Goal: Task Accomplishment & Management: Manage account settings

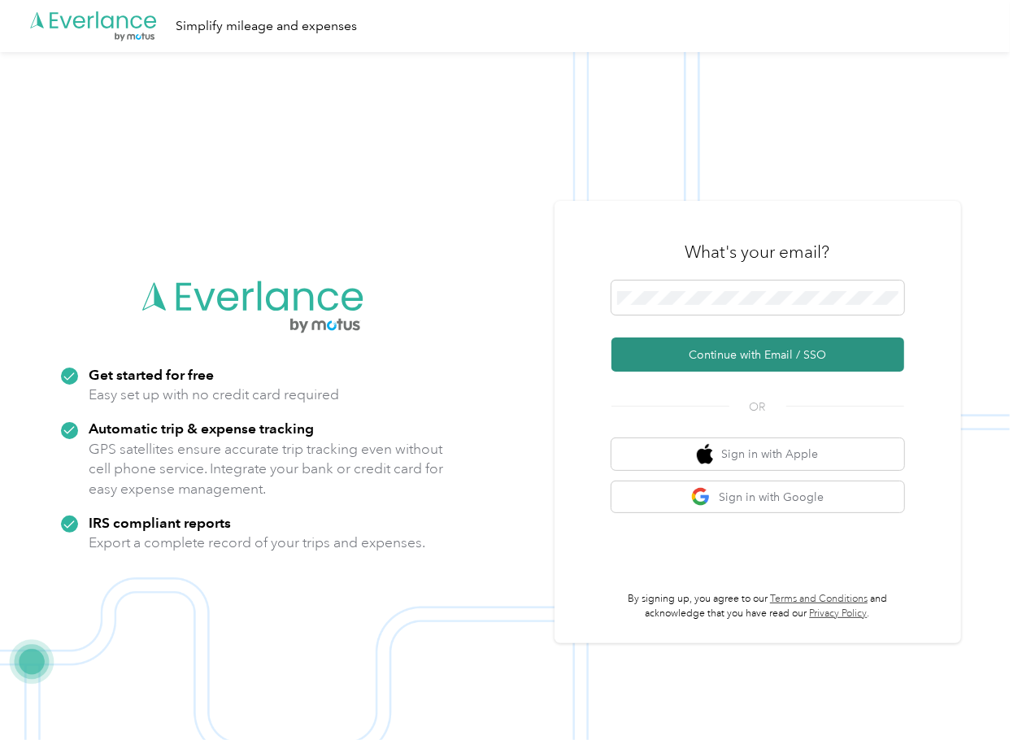
drag, startPoint x: 662, startPoint y: 346, endPoint x: 664, endPoint y: 358, distance: 12.4
click at [662, 346] on button "Continue with Email / SSO" at bounding box center [758, 355] width 293 height 34
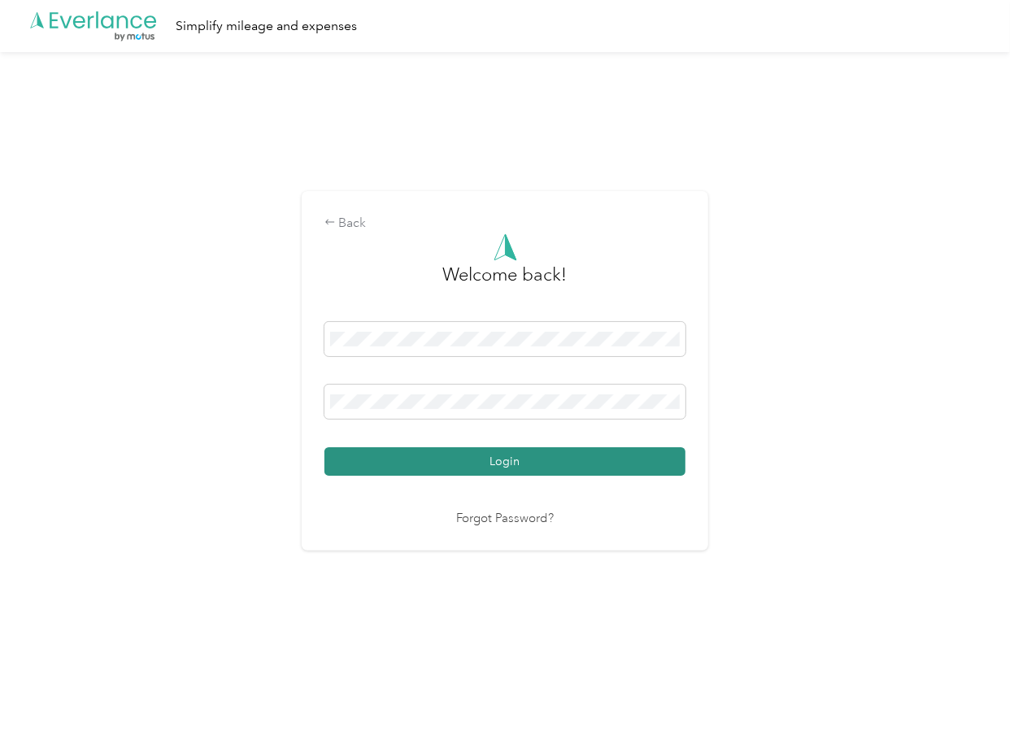
click at [369, 472] on button "Login" at bounding box center [505, 461] width 361 height 28
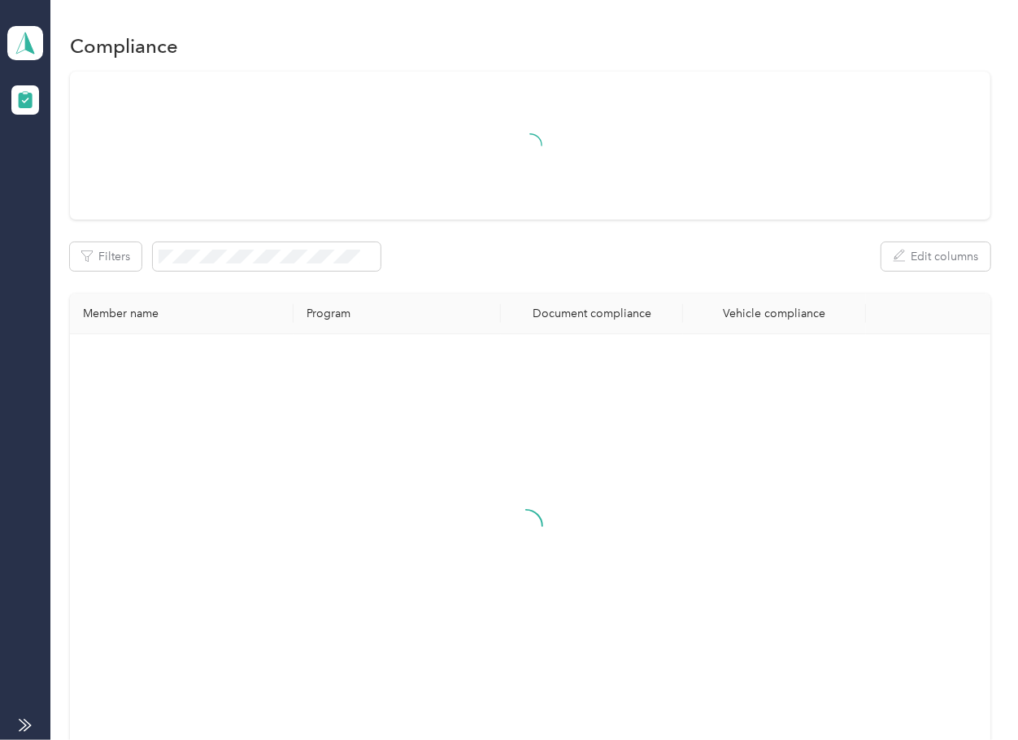
drag, startPoint x: 604, startPoint y: 240, endPoint x: 573, endPoint y: 241, distance: 30.9
click at [604, 240] on div "Filters Edit columns Member name Program Document compliance Vehicle compliance" at bounding box center [530, 410] width 920 height 677
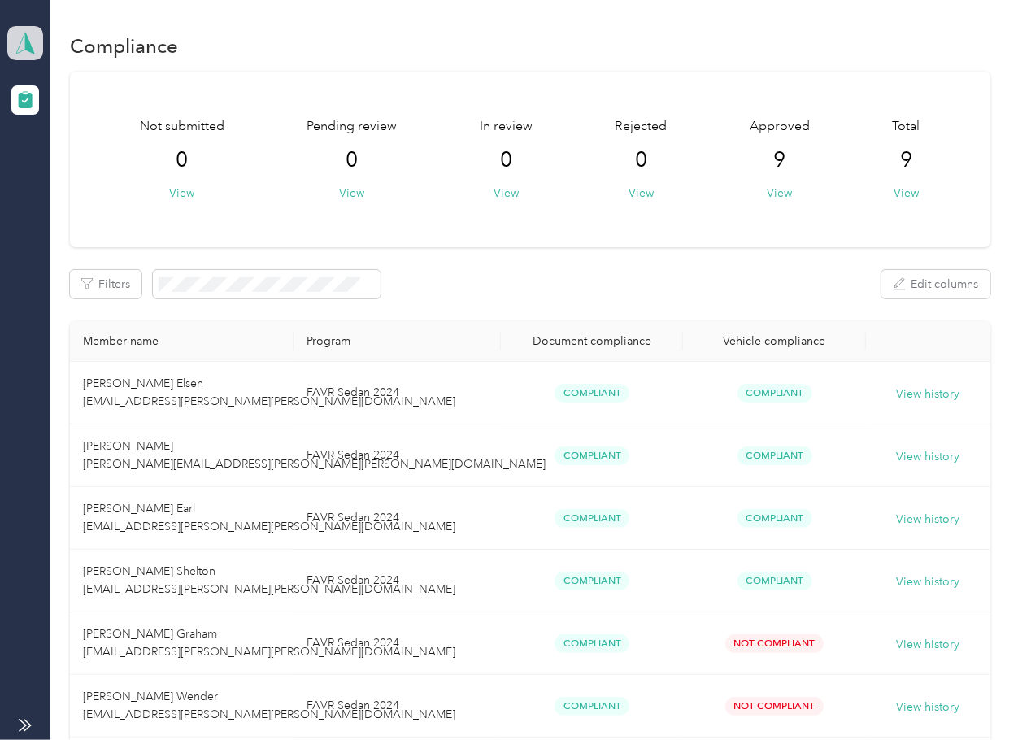
click at [32, 32] on icon at bounding box center [25, 43] width 24 height 23
click at [71, 162] on div "Log out" at bounding box center [52, 170] width 63 height 17
